Goal: Information Seeking & Learning: Learn about a topic

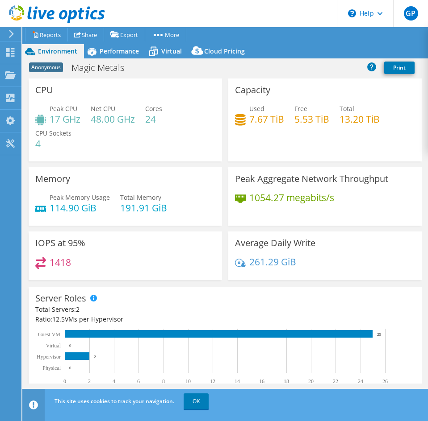
select select "USD"
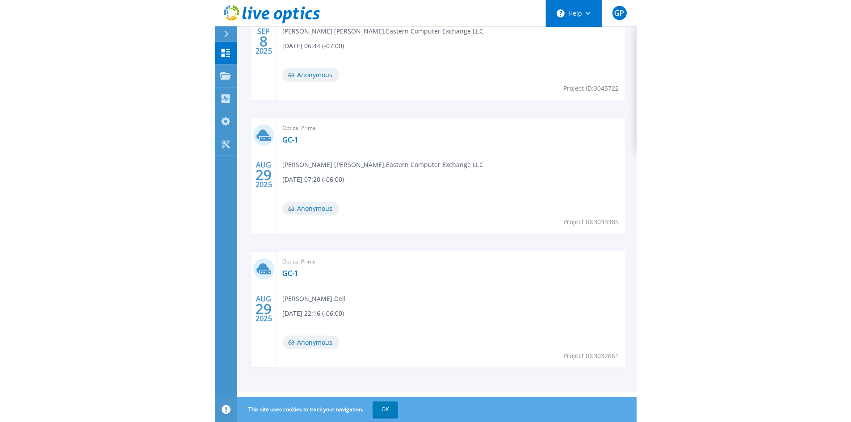
scroll to position [110, 0]
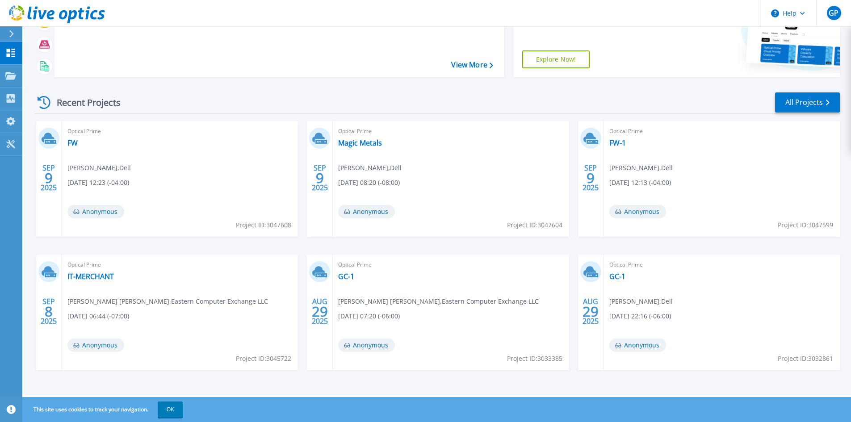
click at [421, 113] on div "Recent Projects All Projects" at bounding box center [436, 103] width 805 height 22
click at [421, 104] on link "All Projects" at bounding box center [807, 102] width 65 height 20
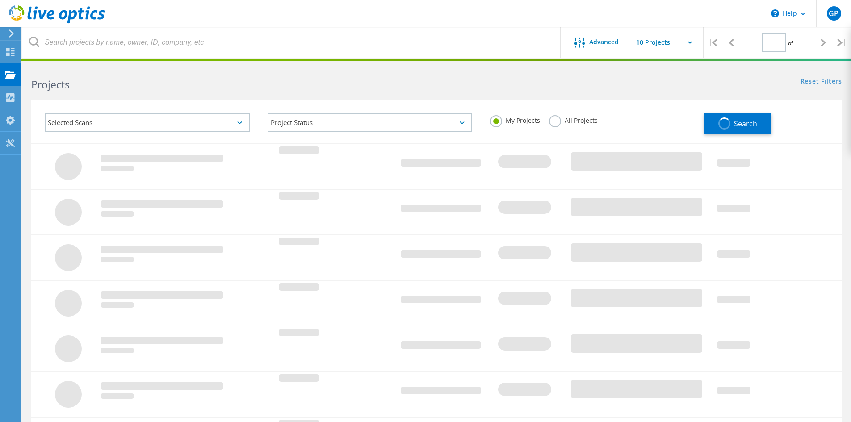
type input "1"
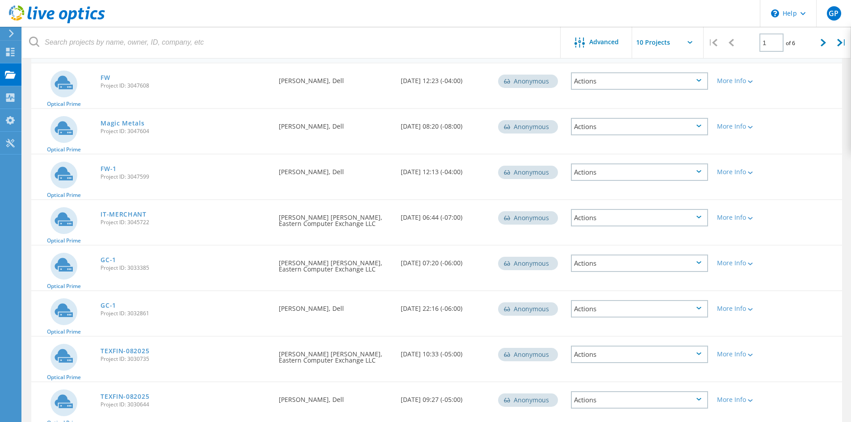
scroll to position [10, 0]
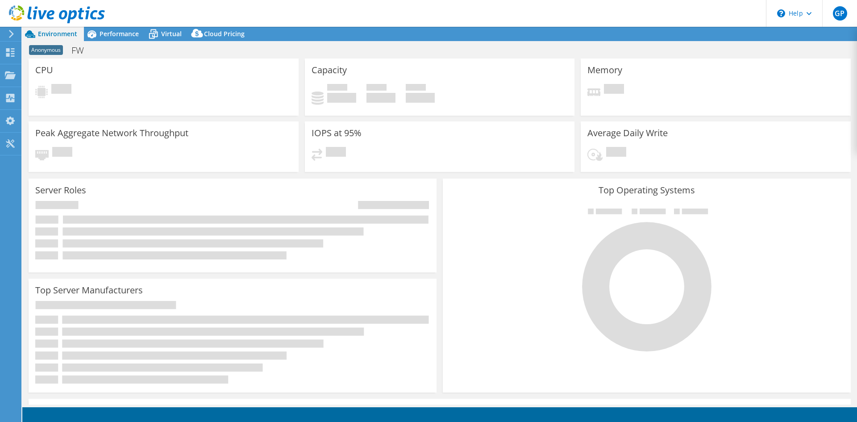
select select "USD"
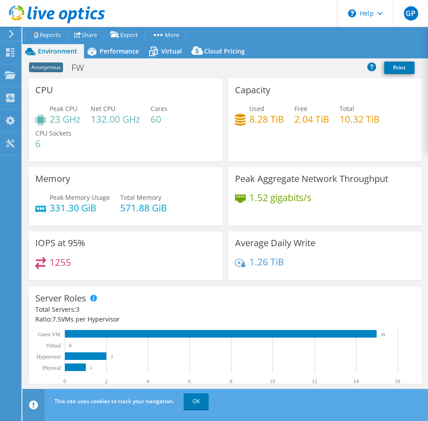
click at [295, 200] on h4 "1.52 gigabits/s" at bounding box center [280, 198] width 62 height 10
click at [136, 58] on div "Performance" at bounding box center [115, 51] width 62 height 14
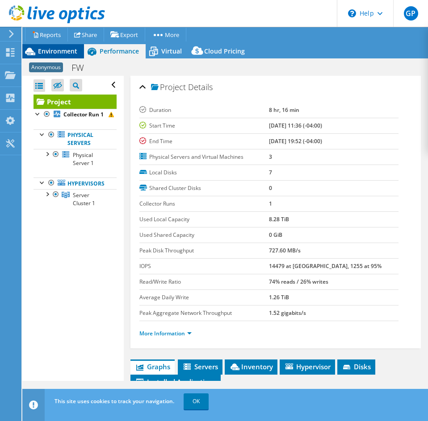
click at [50, 46] on div "Environment" at bounding box center [53, 51] width 62 height 14
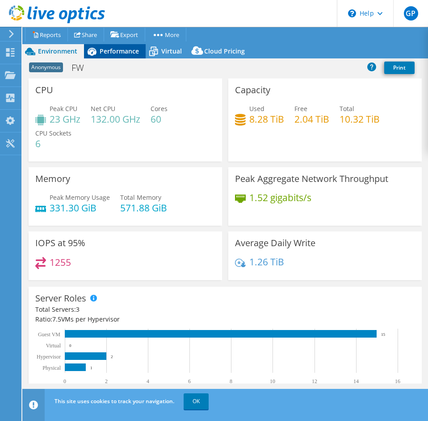
click at [96, 47] on icon at bounding box center [92, 52] width 16 height 16
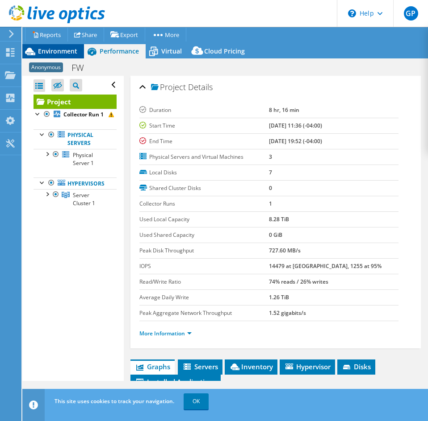
click at [47, 48] on span "Environment" at bounding box center [57, 51] width 39 height 8
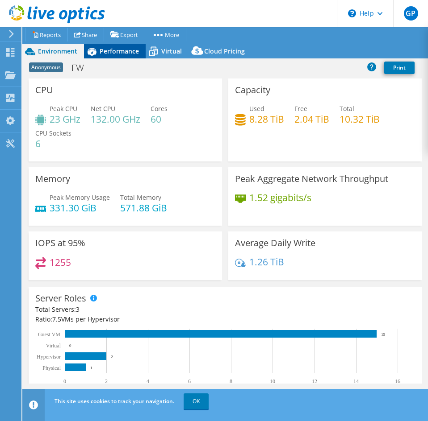
click at [125, 50] on span "Performance" at bounding box center [119, 51] width 39 height 8
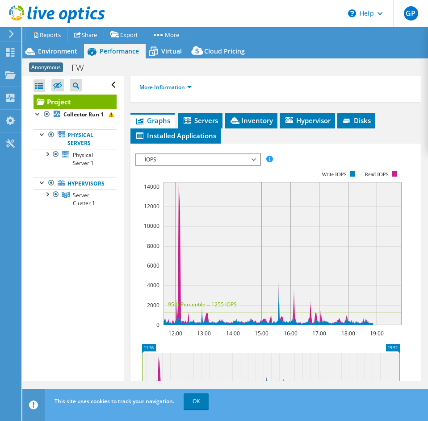
scroll to position [268, 0]
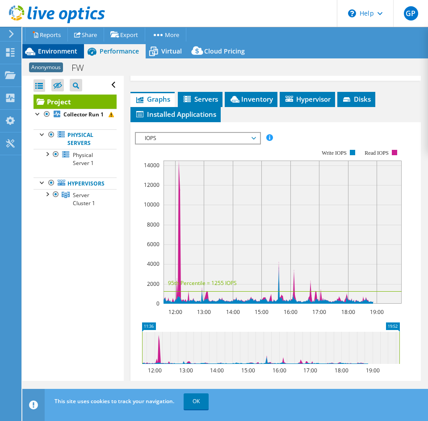
click at [66, 54] on span "Environment" at bounding box center [57, 51] width 39 height 8
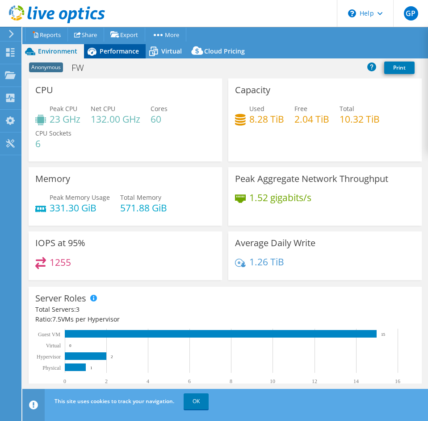
click at [108, 50] on span "Performance" at bounding box center [119, 51] width 39 height 8
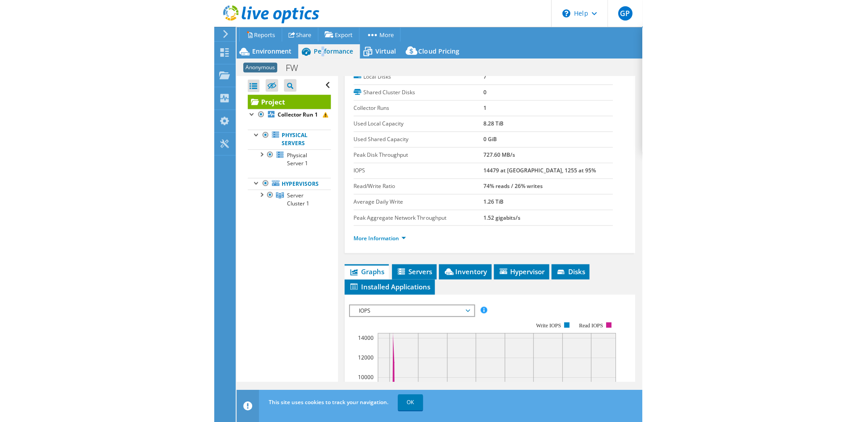
scroll to position [89, 0]
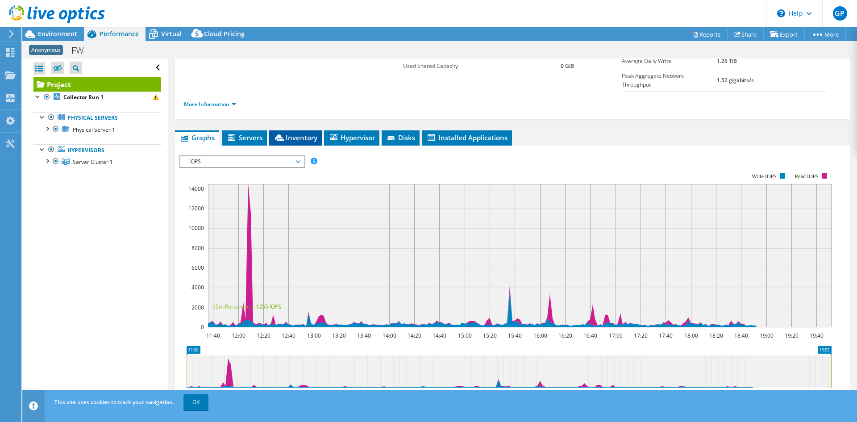
click at [281, 130] on li "Inventory" at bounding box center [295, 137] width 53 height 15
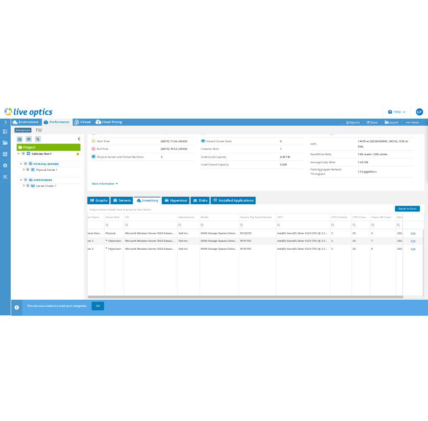
scroll to position [0, 0]
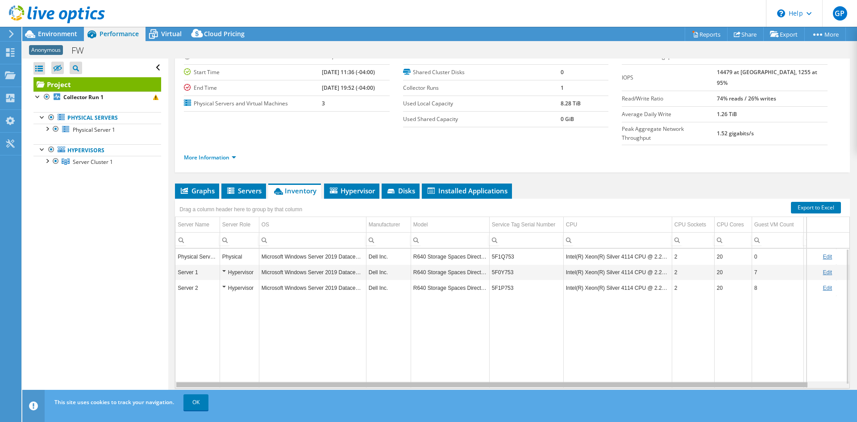
click at [452, 370] on body "GP End User [PERSON_NAME] [EMAIL_ADDRESS][DOMAIN_NAME] Eastern Computer Exchang…" at bounding box center [428, 211] width 857 height 422
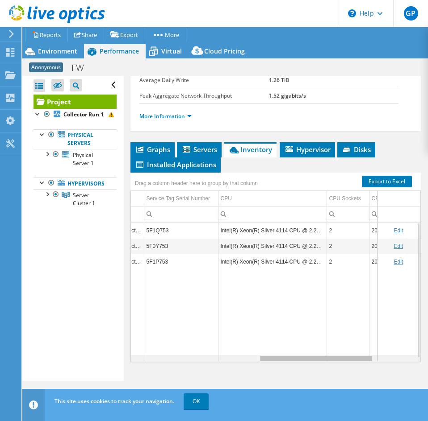
scroll to position [0, 324]
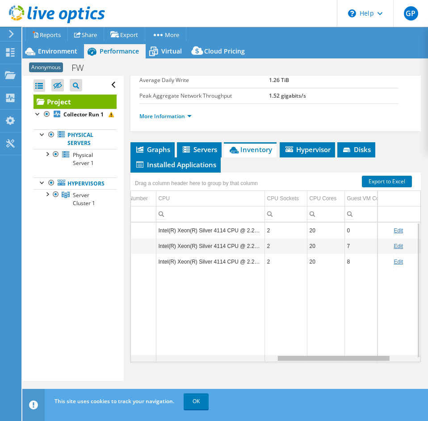
drag, startPoint x: 229, startPoint y: 360, endPoint x: 383, endPoint y: 351, distance: 154.7
click at [383, 351] on body "GP End User [PERSON_NAME] [EMAIL_ADDRESS][DOMAIN_NAME] Eastern Computer Exchang…" at bounding box center [214, 210] width 428 height 421
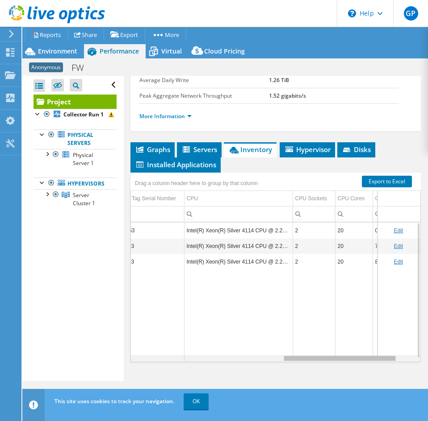
drag, startPoint x: 339, startPoint y: 360, endPoint x: 378, endPoint y: 355, distance: 39.2
click at [382, 355] on body "GP End User [PERSON_NAME] [EMAIL_ADDRESS][DOMAIN_NAME] Eastern Computer Exchang…" at bounding box center [214, 210] width 428 height 421
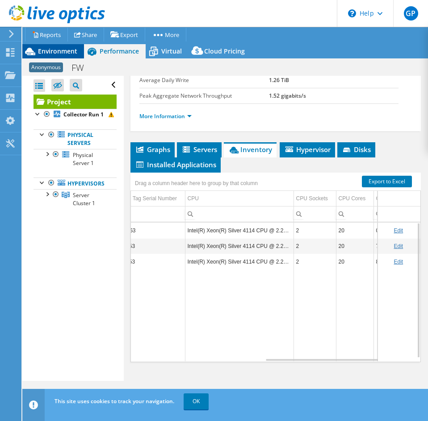
click at [65, 55] on div "Environment" at bounding box center [53, 51] width 62 height 14
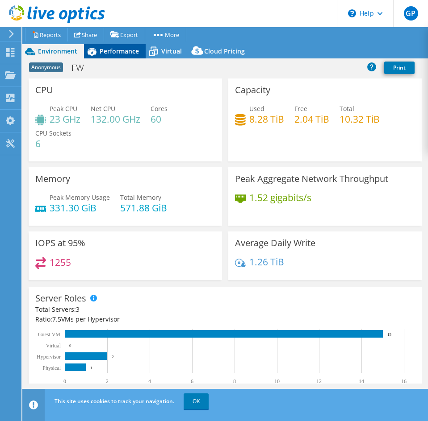
click at [102, 50] on span "Performance" at bounding box center [119, 51] width 39 height 8
